Goal: Information Seeking & Learning: Learn about a topic

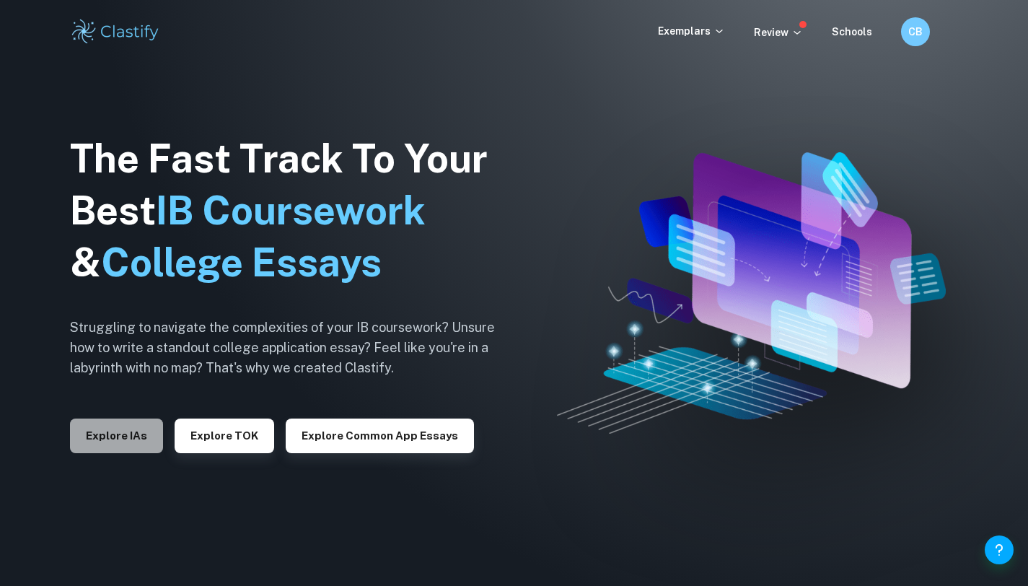
click at [89, 442] on button "Explore IAs" at bounding box center [116, 436] width 93 height 35
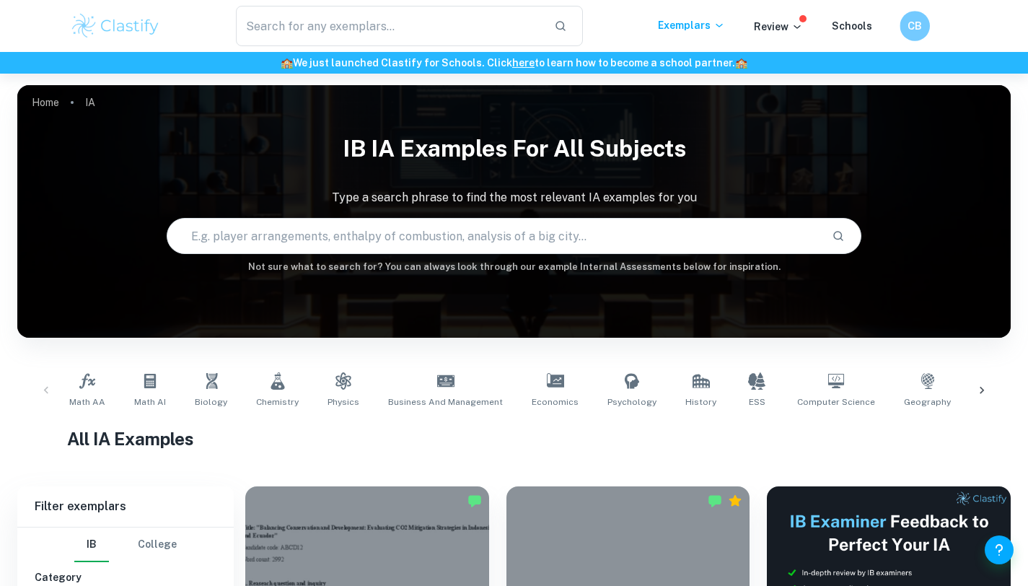
click at [922, 18] on h6 "CB" at bounding box center [914, 26] width 17 height 17
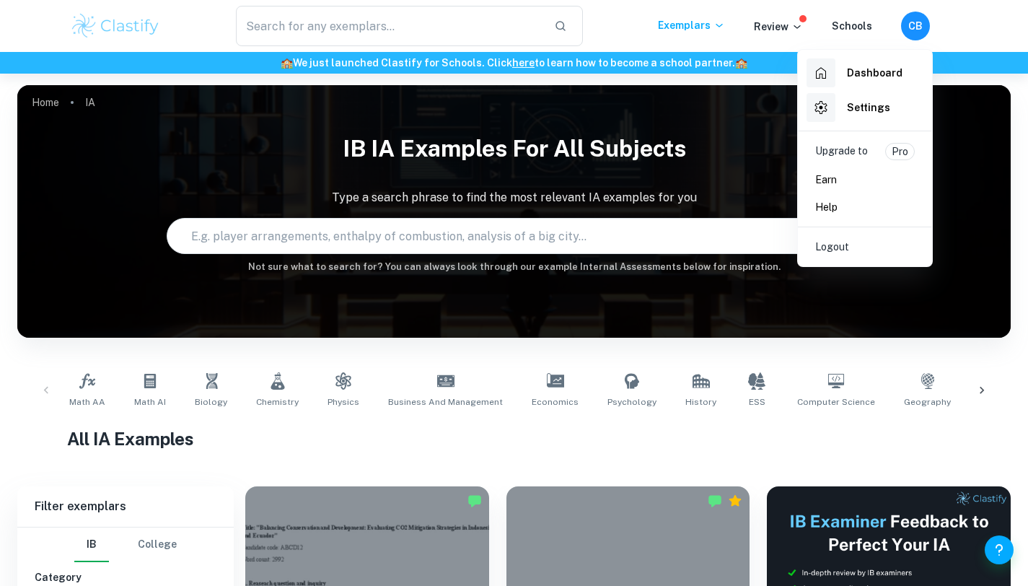
click at [876, 77] on h6 "Dashboard" at bounding box center [875, 73] width 56 height 16
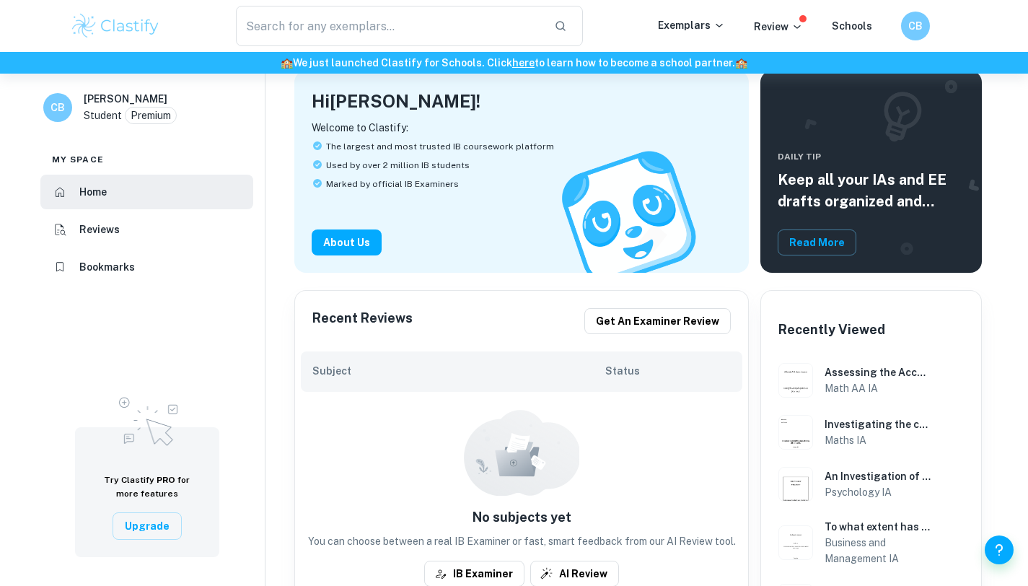
scroll to position [85, 0]
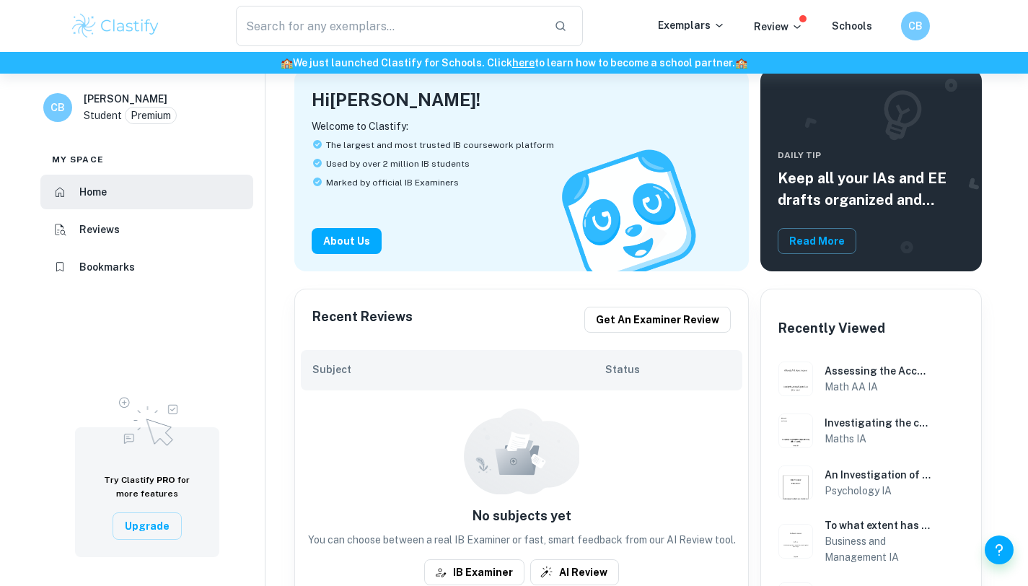
click at [116, 263] on h6 "Bookmarks" at bounding box center [107, 267] width 56 height 16
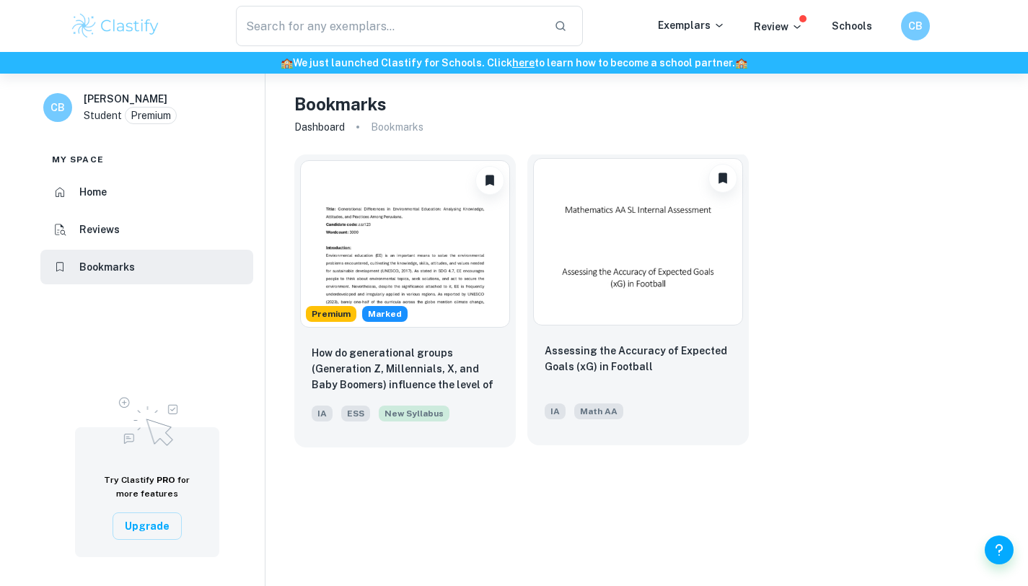
click at [572, 279] on img at bounding box center [638, 241] width 210 height 167
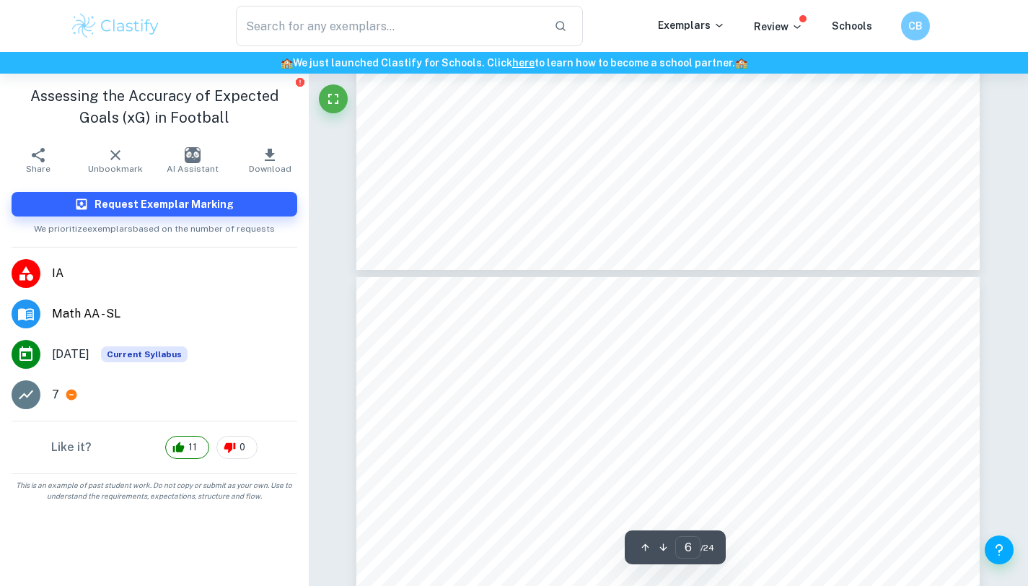
scroll to position [3996, 0]
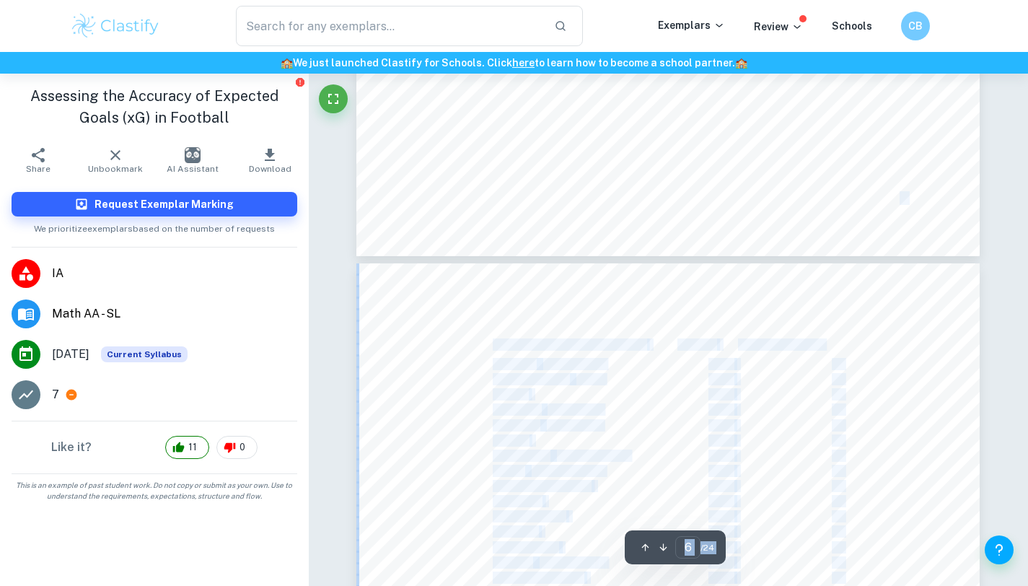
drag, startPoint x: 652, startPoint y: 346, endPoint x: 649, endPoint y: 533, distance: 187.7
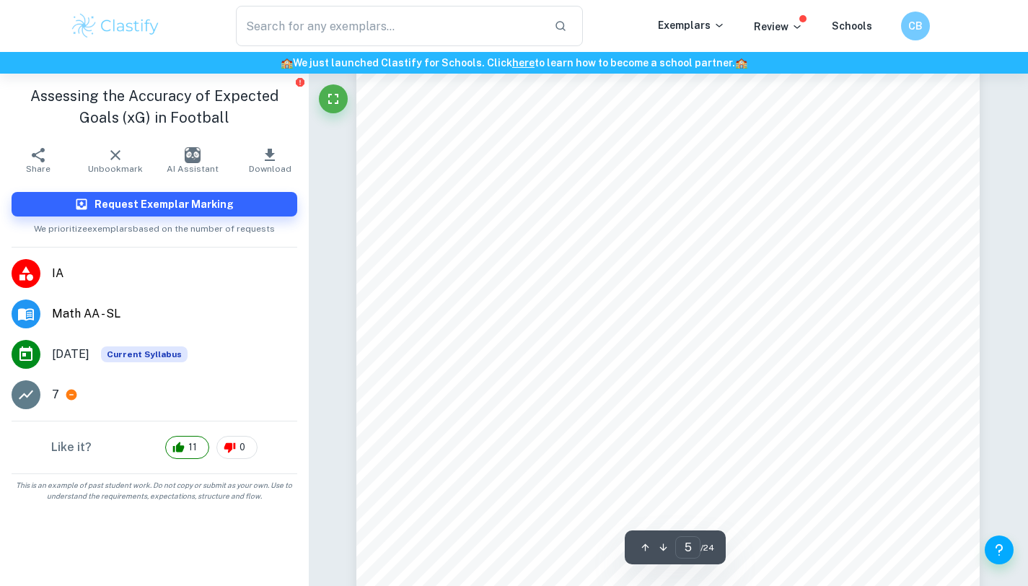
click at [735, 340] on div "3 effectively introduces variability into the relationship. This means the inve…" at bounding box center [668, 459] width 624 height 807
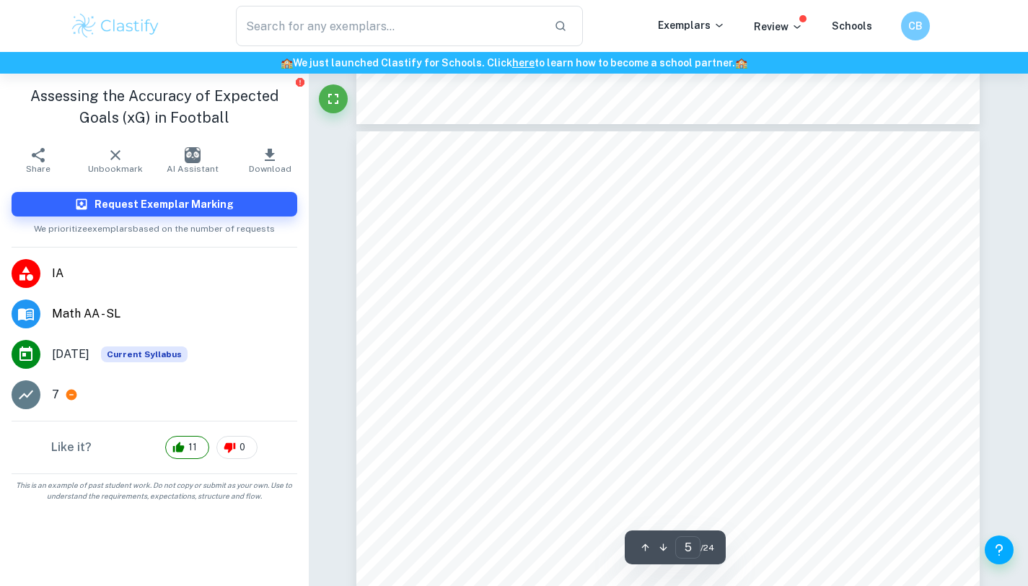
scroll to position [3288, 0]
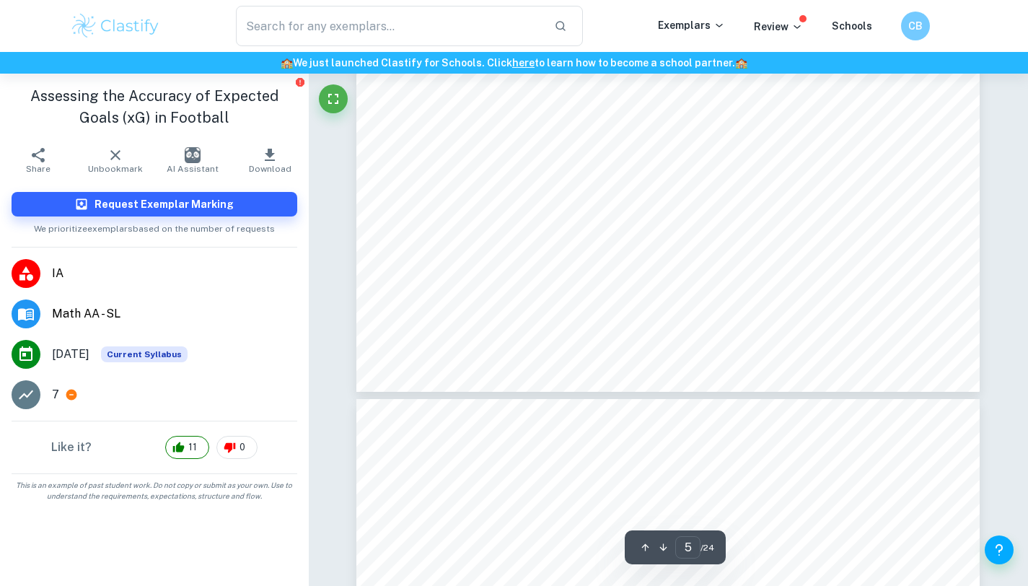
type input "6"
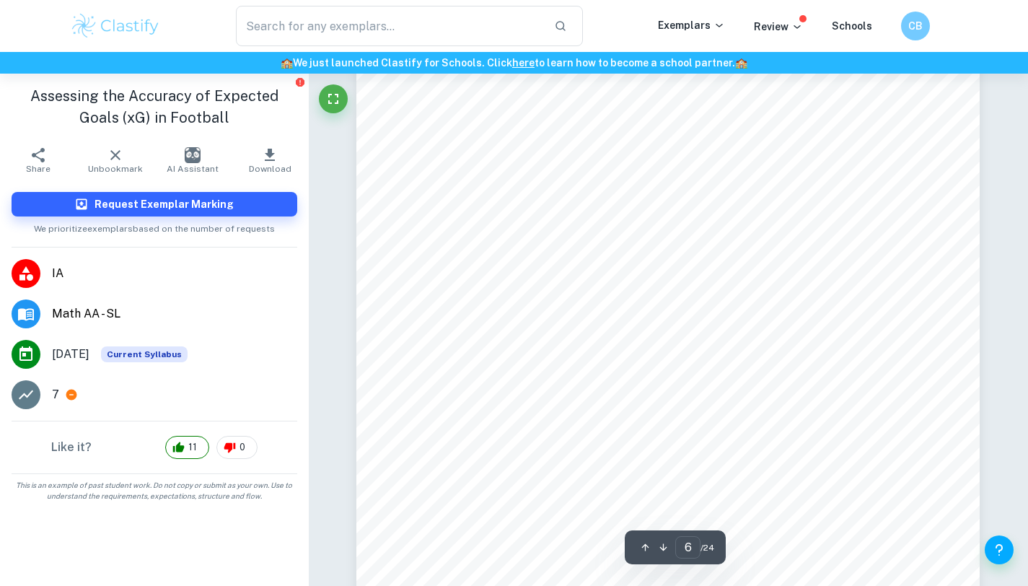
scroll to position [4198, 0]
